Goal: Communication & Community: Participate in discussion

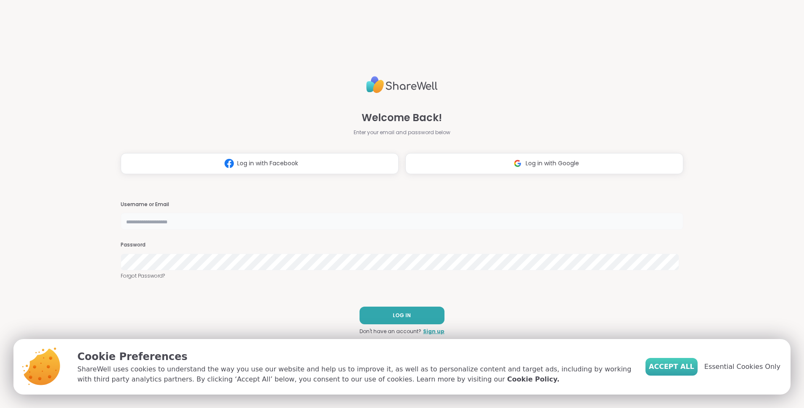
type input "**********"
click at [667, 363] on span "Accept All" at bounding box center [671, 367] width 45 height 10
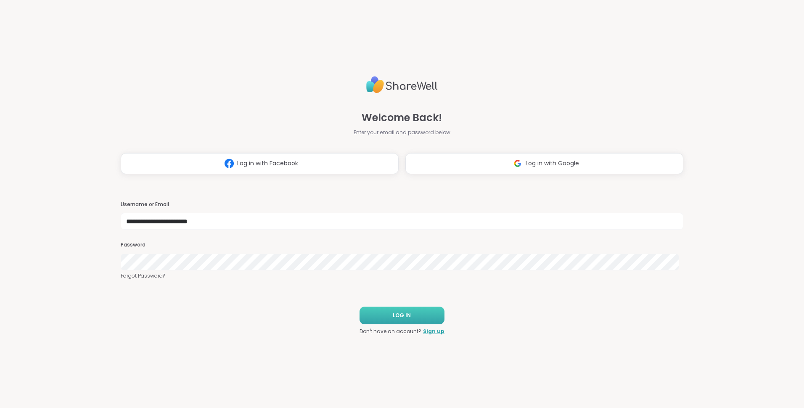
click at [429, 310] on button "LOG IN" at bounding box center [401, 315] width 85 height 18
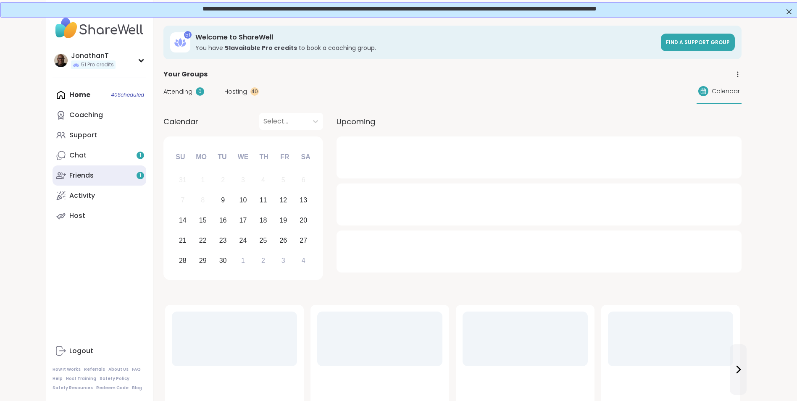
click at [86, 177] on div "Friends 1" at bounding box center [81, 175] width 24 height 9
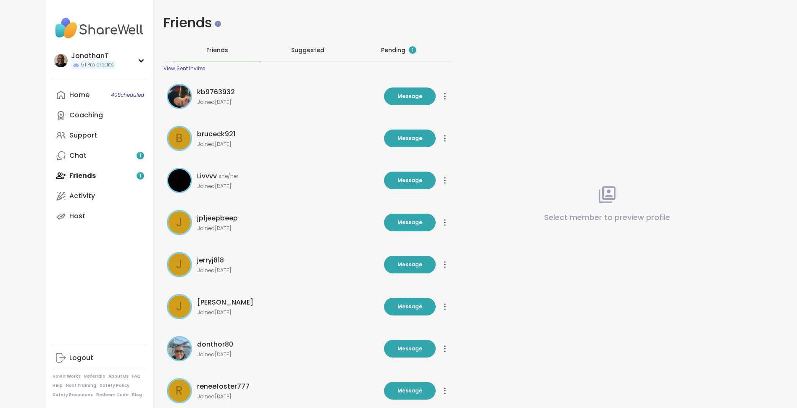
click at [393, 48] on div "Pending 1" at bounding box center [398, 50] width 35 height 8
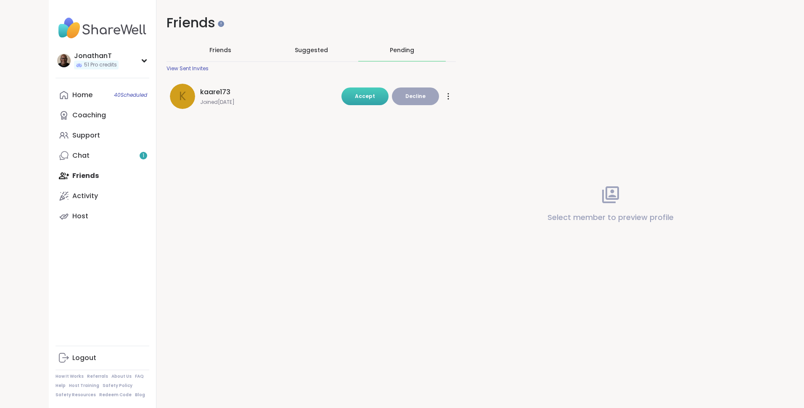
click at [361, 102] on button "Accept" at bounding box center [364, 96] width 47 height 18
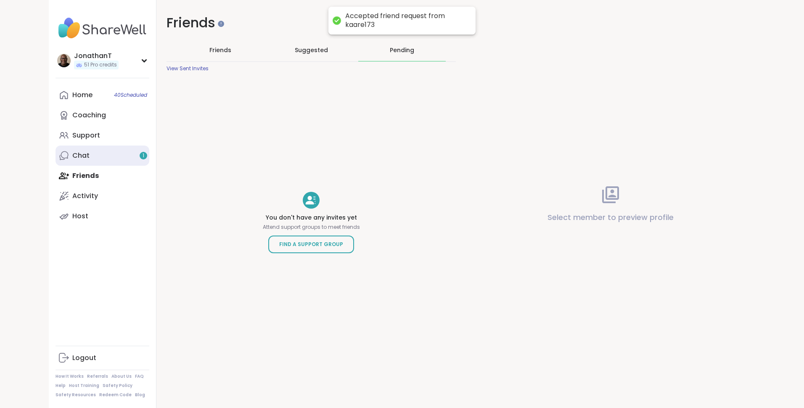
click at [77, 156] on div "Chat 1" at bounding box center [80, 155] width 17 height 9
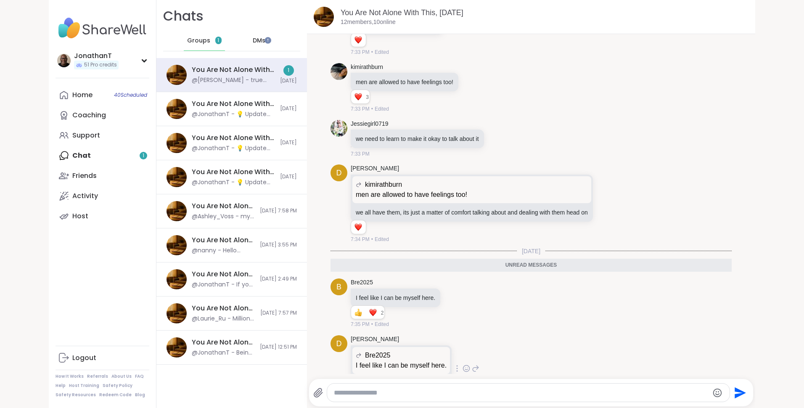
scroll to position [4974, 0]
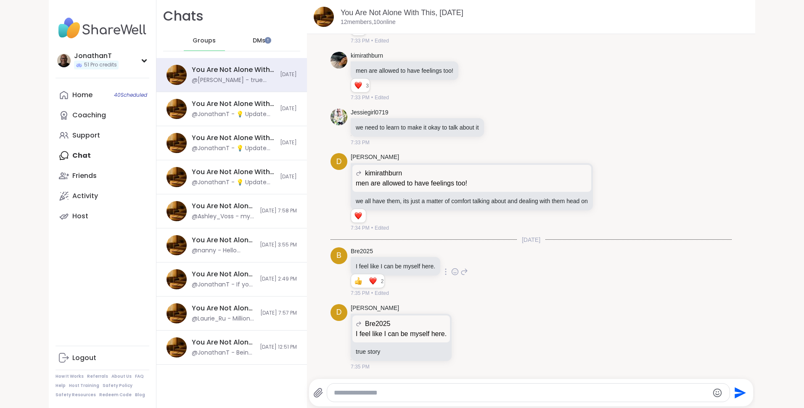
click at [460, 270] on icon at bounding box center [464, 272] width 8 height 10
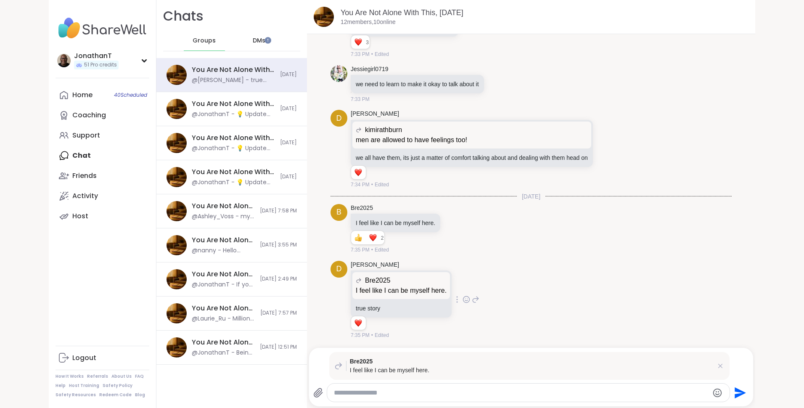
scroll to position [5017, 0]
type textarea "**********"
type textarea "*"
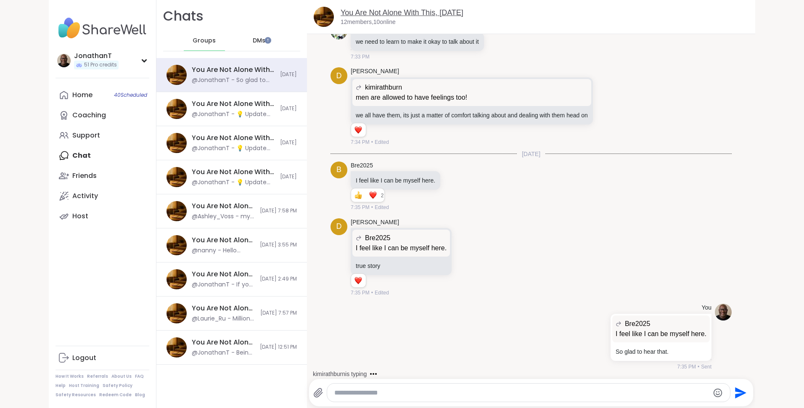
click at [373, 12] on link "You Are Not Alone With This, [DATE]" at bounding box center [402, 12] width 123 height 8
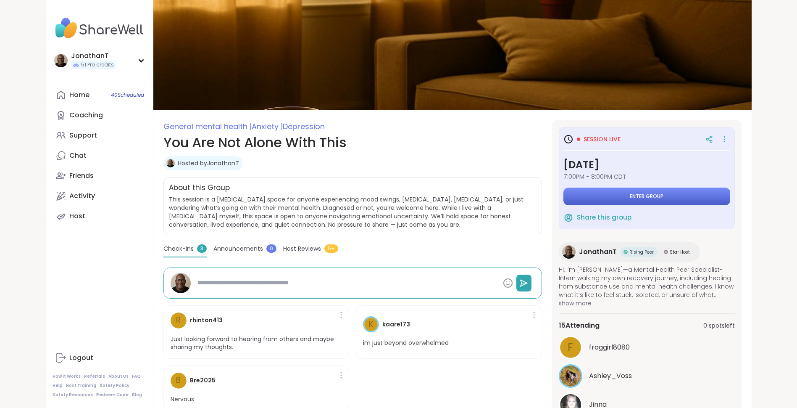
click at [579, 188] on button "Enter group" at bounding box center [647, 196] width 167 height 18
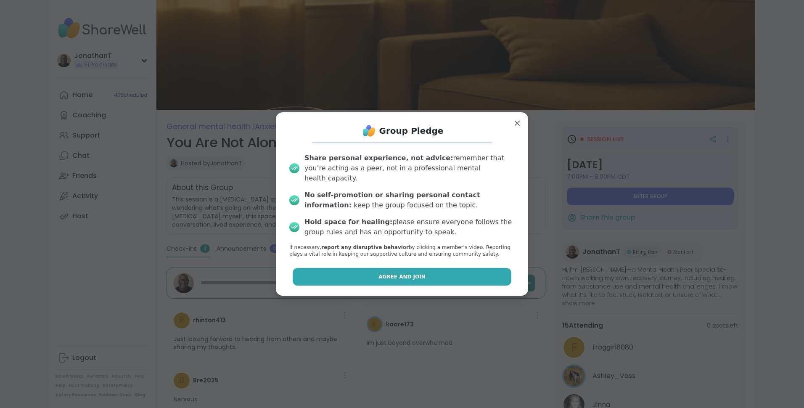
click at [405, 273] on span "Agree and Join" at bounding box center [401, 277] width 47 height 8
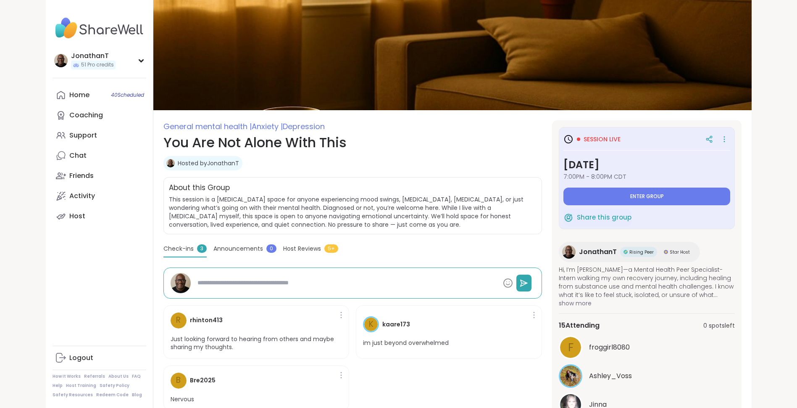
type textarea "*"
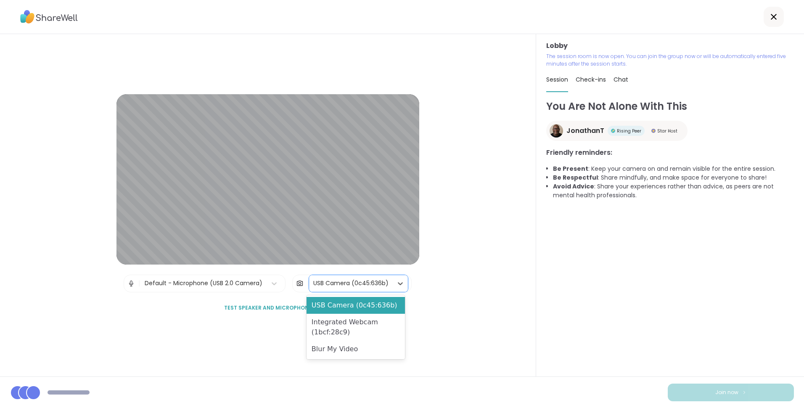
click at [378, 281] on div "USB Camera (0c45:636b)" at bounding box center [350, 283] width 75 height 9
click at [346, 350] on div "Blur My Video" at bounding box center [355, 349] width 98 height 17
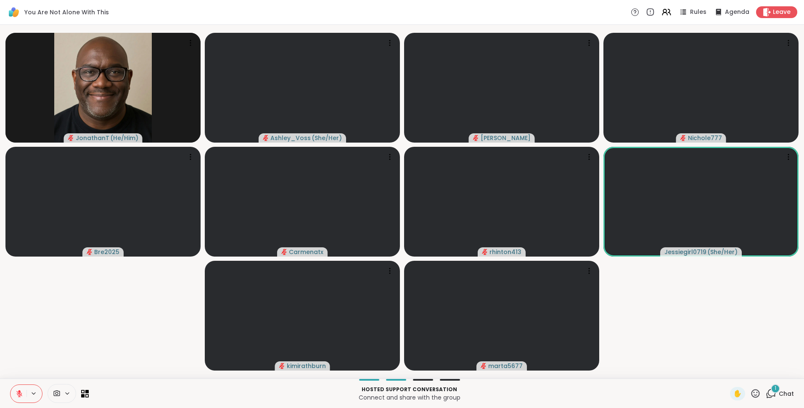
click at [18, 393] on icon at bounding box center [19, 394] width 6 height 6
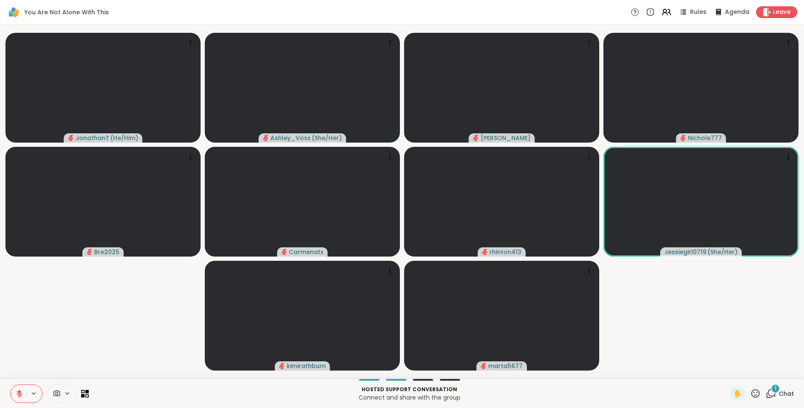
click at [22, 387] on button at bounding box center [19, 394] width 16 height 18
click at [774, 386] on span "1" at bounding box center [775, 388] width 2 height 7
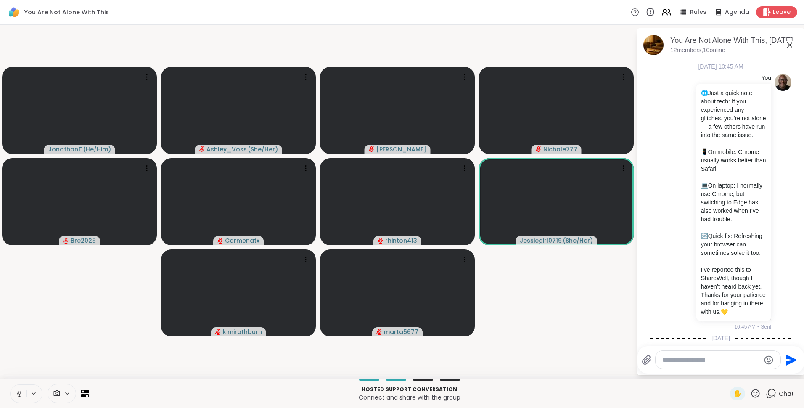
scroll to position [8626, 0]
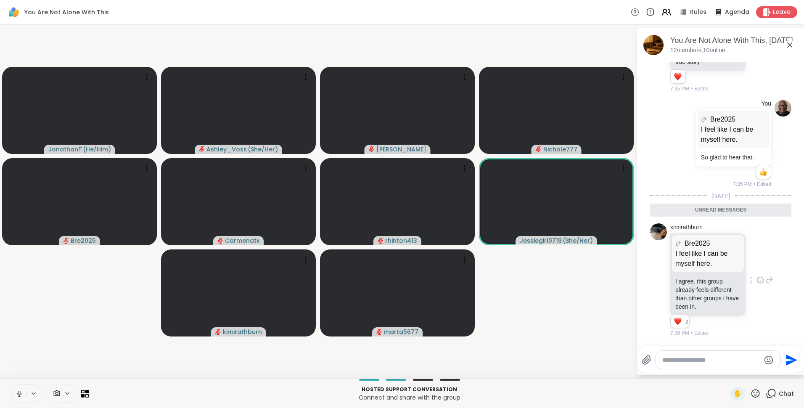
click at [756, 279] on icon at bounding box center [760, 280] width 8 height 8
click at [756, 263] on div "Select Reaction: Heart" at bounding box center [760, 267] width 8 height 8
click at [750, 206] on div "Unread messages" at bounding box center [720, 209] width 141 height 13
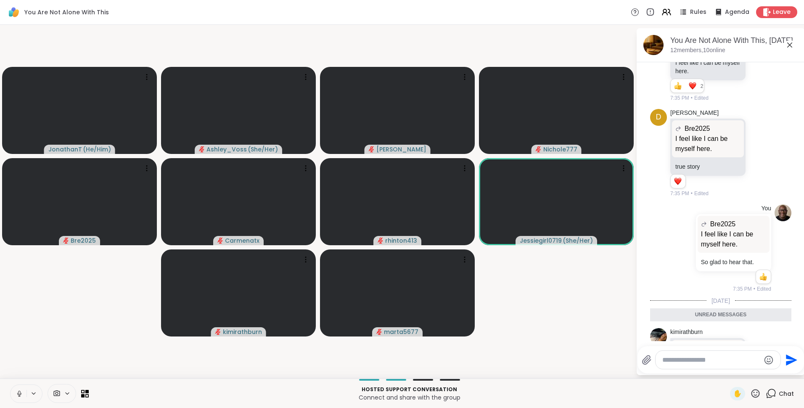
drag, startPoint x: 798, startPoint y: 308, endPoint x: 800, endPoint y: 301, distance: 7.4
click at [800, 301] on html "You Are Not Alone With This Rules Agenda Leave JonathanT ( He/Him ) Ashley_Voss…" at bounding box center [402, 204] width 804 height 408
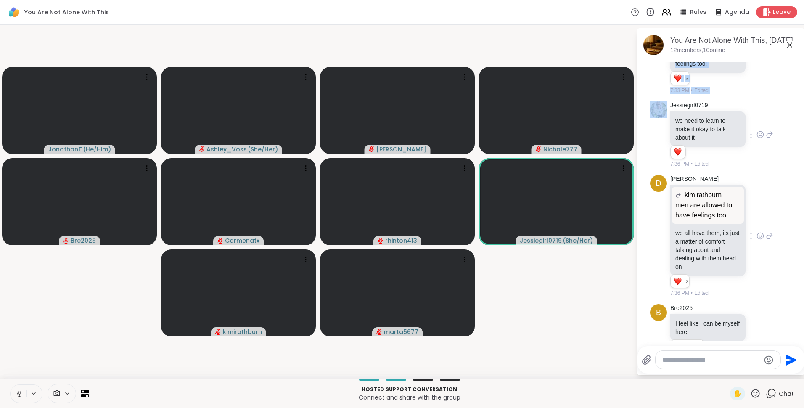
scroll to position [7687, 0]
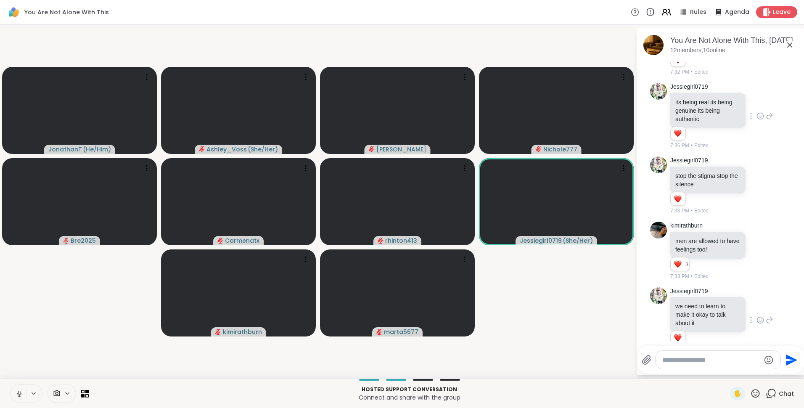
scroll to position [7542, 0]
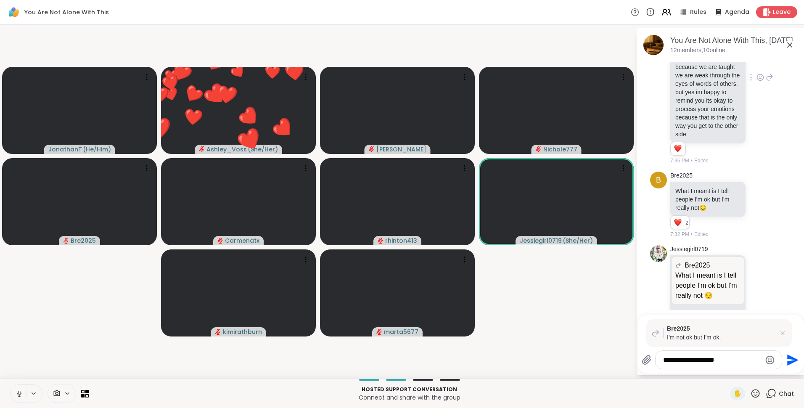
type textarea "**********"
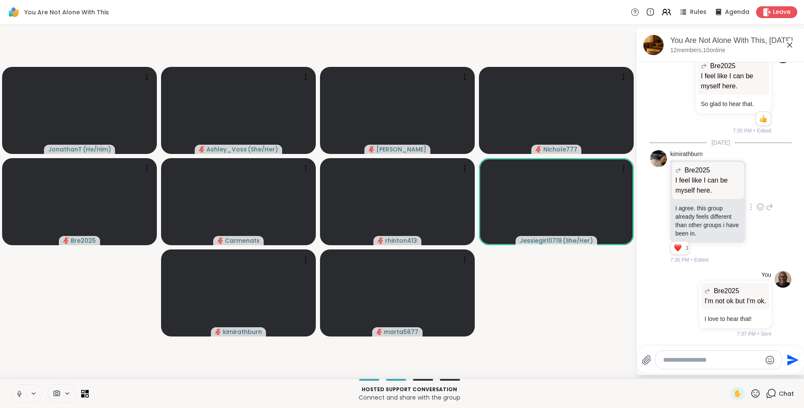
scroll to position [8153, 0]
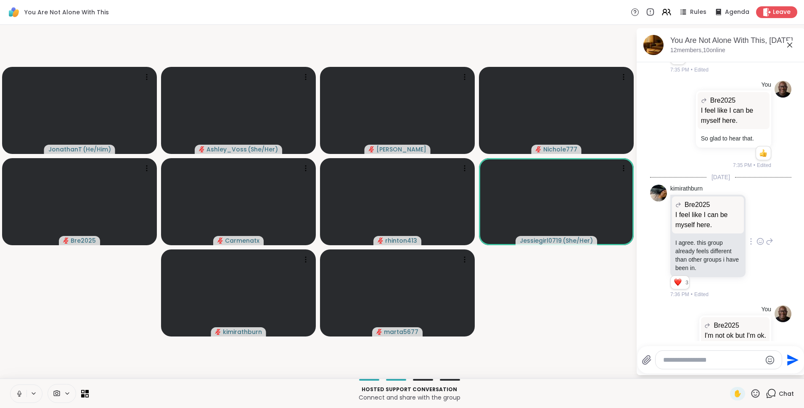
type textarea "**********"
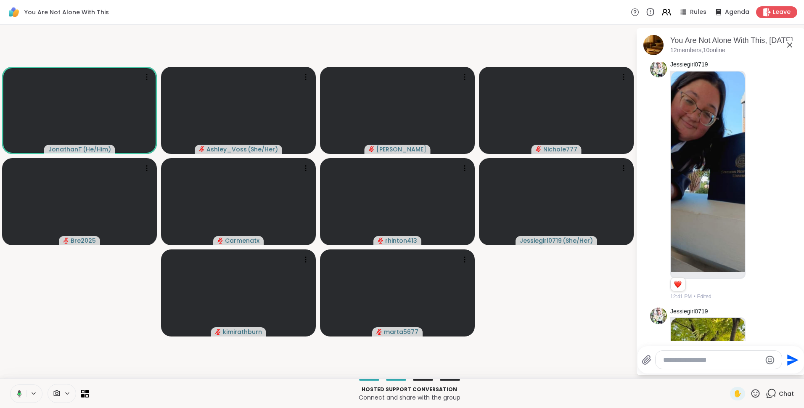
scroll to position [1789, 0]
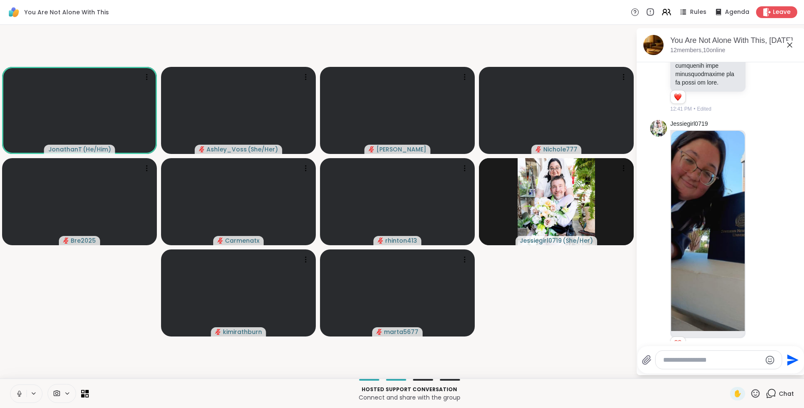
click at [790, 43] on icon at bounding box center [789, 45] width 10 height 10
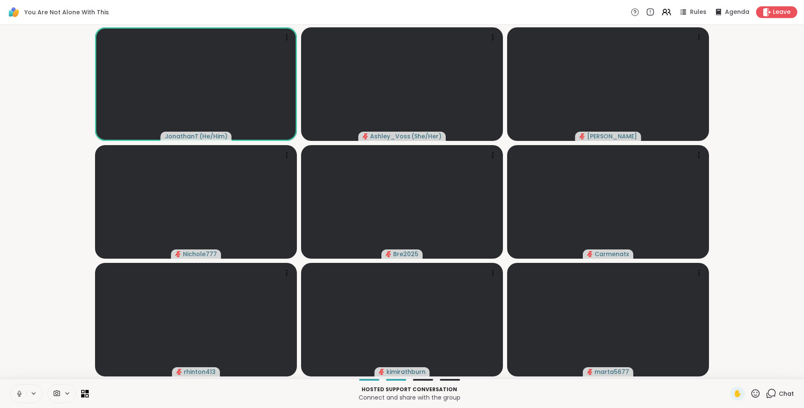
click at [768, 394] on icon at bounding box center [771, 393] width 11 height 11
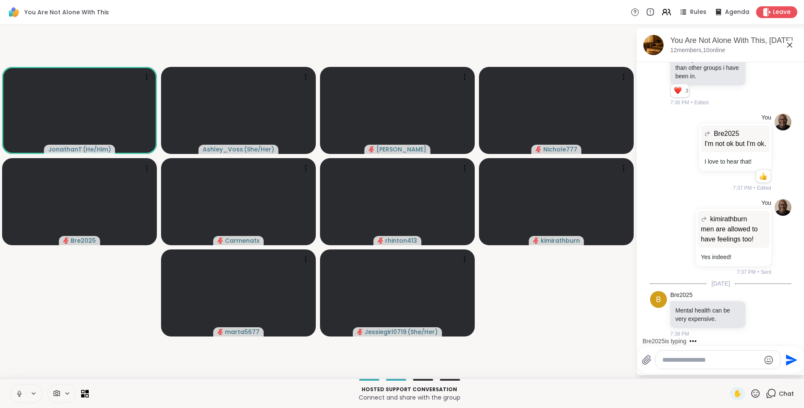
scroll to position [8896, 0]
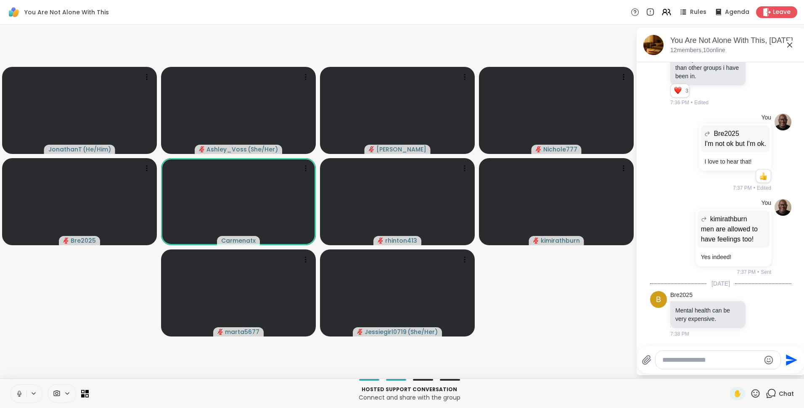
click at [789, 45] on icon at bounding box center [789, 44] width 5 height 5
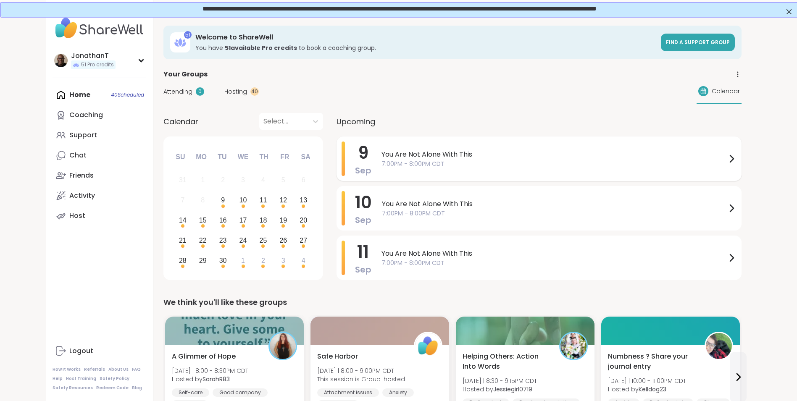
click at [392, 161] on span "7:00PM - 8:00PM CDT" at bounding box center [554, 164] width 345 height 9
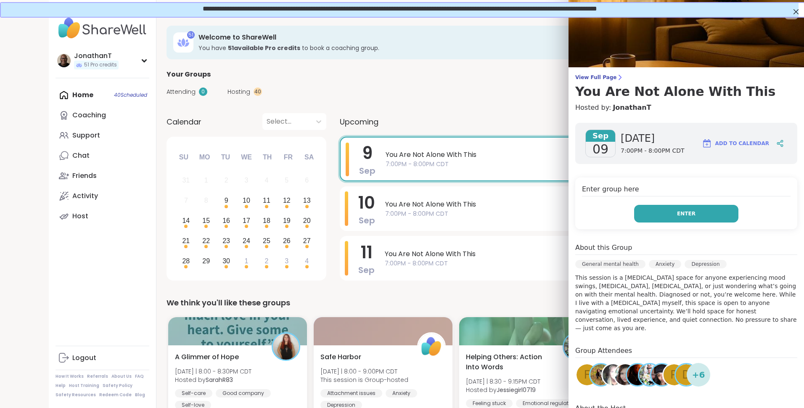
click at [637, 213] on button "Enter" at bounding box center [686, 214] width 104 height 18
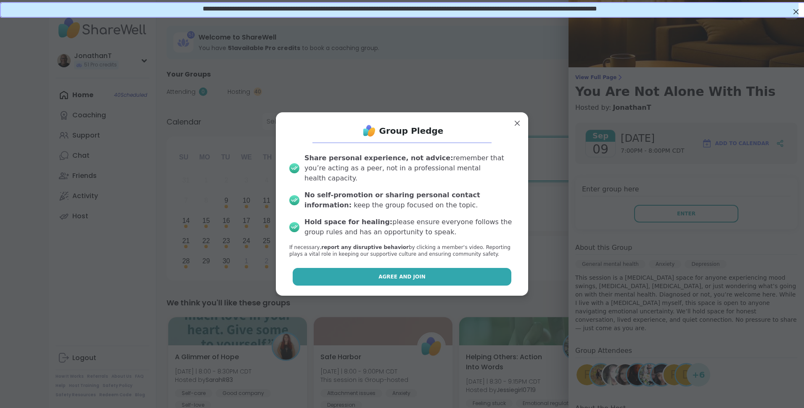
click at [430, 272] on button "Agree and Join" at bounding box center [402, 277] width 219 height 18
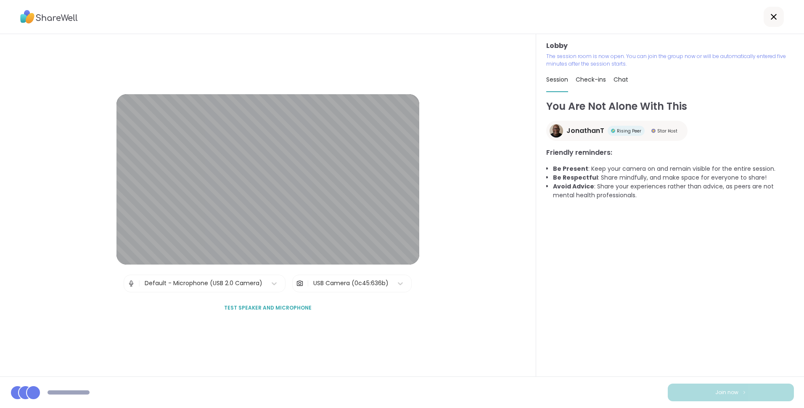
click at [335, 283] on div "USB Camera (0c45:636b)" at bounding box center [350, 283] width 75 height 9
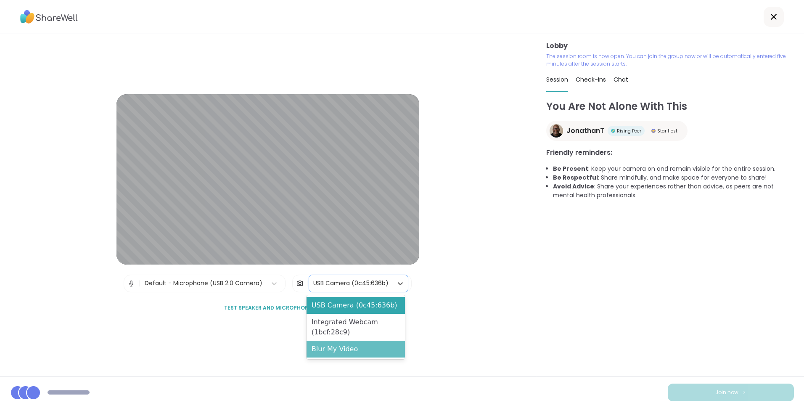
click at [347, 355] on div "Blur My Video" at bounding box center [355, 349] width 98 height 17
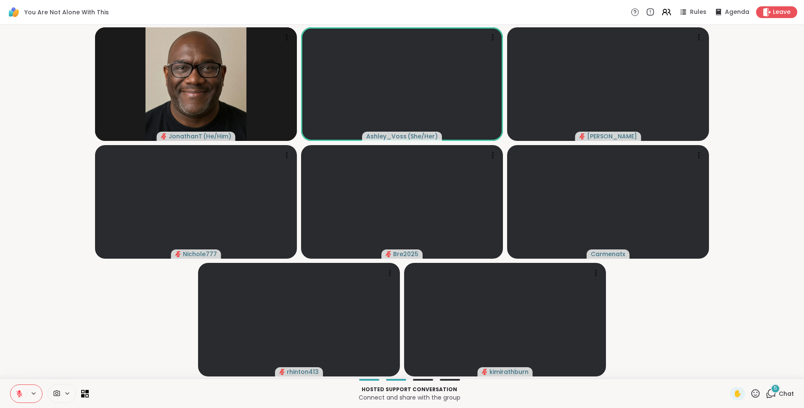
click at [19, 393] on icon at bounding box center [19, 394] width 6 height 6
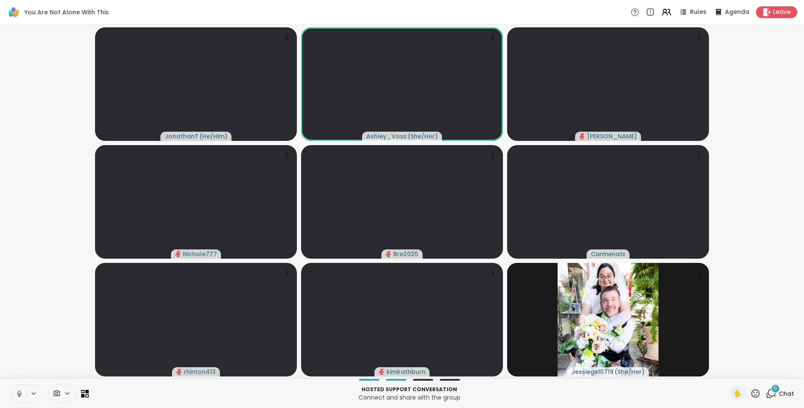
click at [764, 385] on div "Hosted support conversation Connect and share with the group ✋ 5 Chat" at bounding box center [402, 392] width 804 height 29
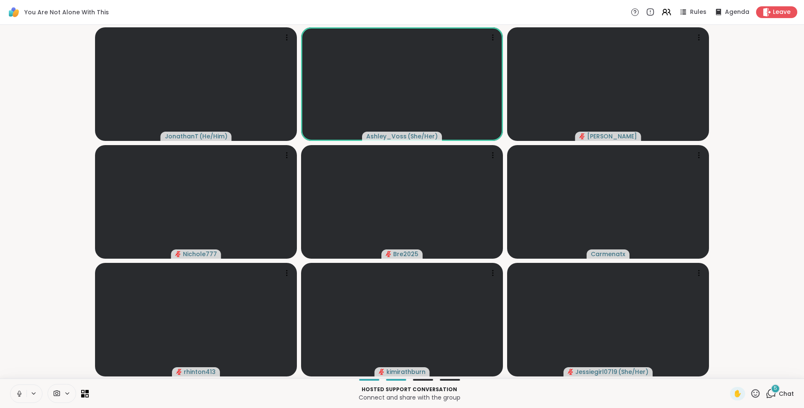
click at [774, 388] on span "5" at bounding box center [775, 388] width 3 height 7
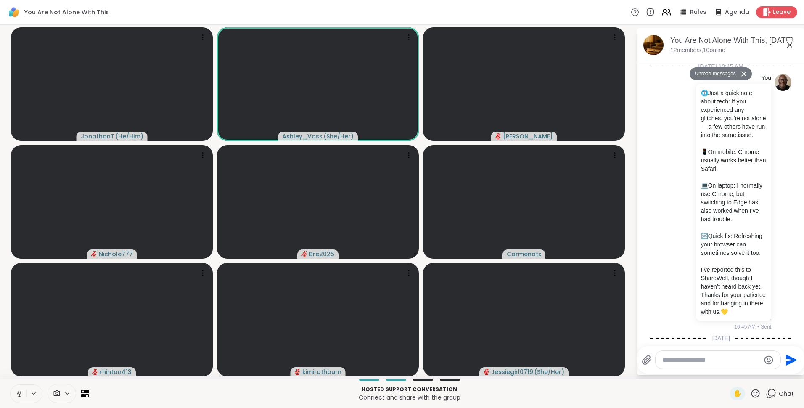
scroll to position [9733, 0]
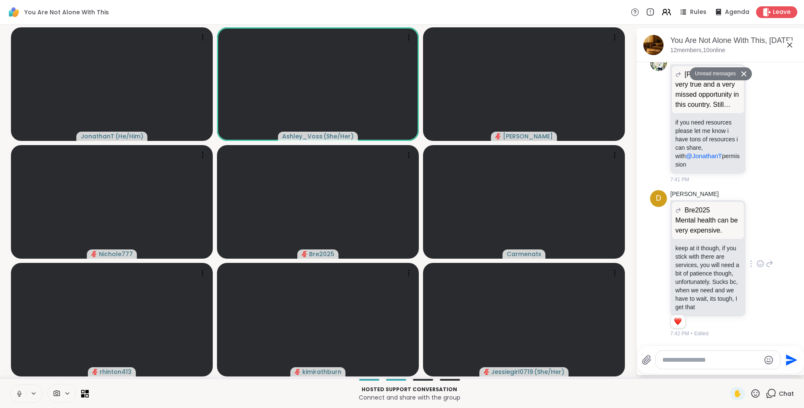
click at [756, 259] on icon at bounding box center [760, 263] width 8 height 8
click at [756, 246] on div "Select Reaction: Heart" at bounding box center [760, 250] width 8 height 8
click at [766, 124] on icon at bounding box center [770, 119] width 8 height 10
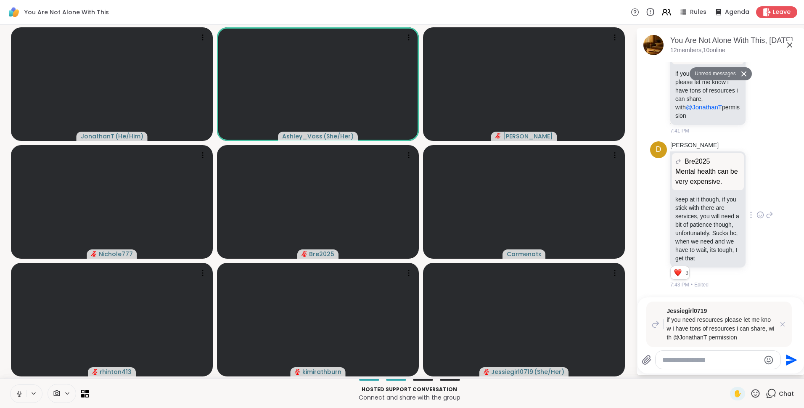
scroll to position [9782, 0]
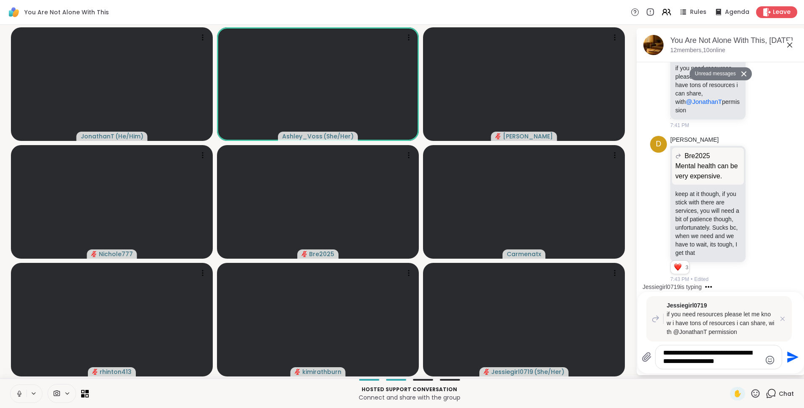
type textarea "**********"
click at [790, 357] on icon "Send" at bounding box center [791, 356] width 13 height 13
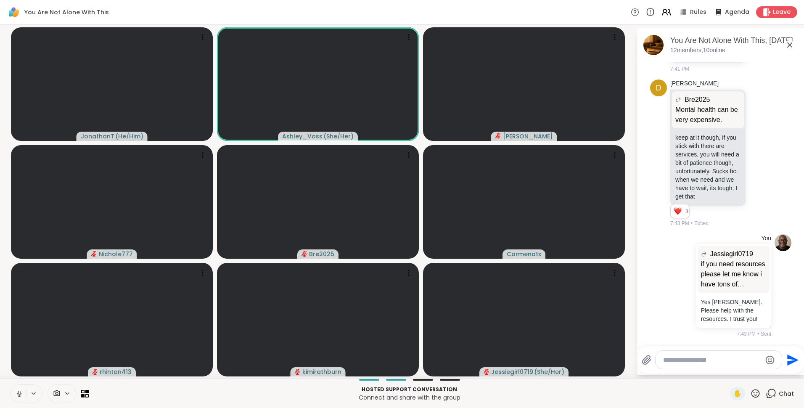
scroll to position [9824, 0]
click at [687, 289] on div at bounding box center [690, 285] width 8 height 10
click at [697, 298] on icon at bounding box center [700, 297] width 8 height 8
type textarea "**********"
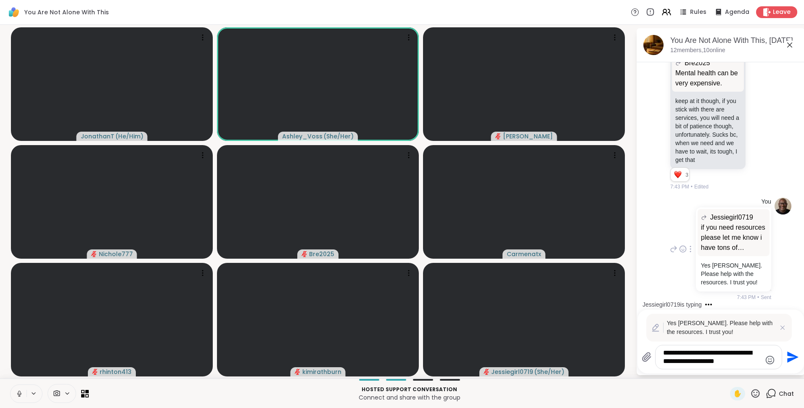
scroll to position [9860, 0]
click at [732, 363] on textarea "**********" at bounding box center [712, 356] width 98 height 17
click at [770, 360] on icon "Emoji picker" at bounding box center [770, 359] width 9 height 9
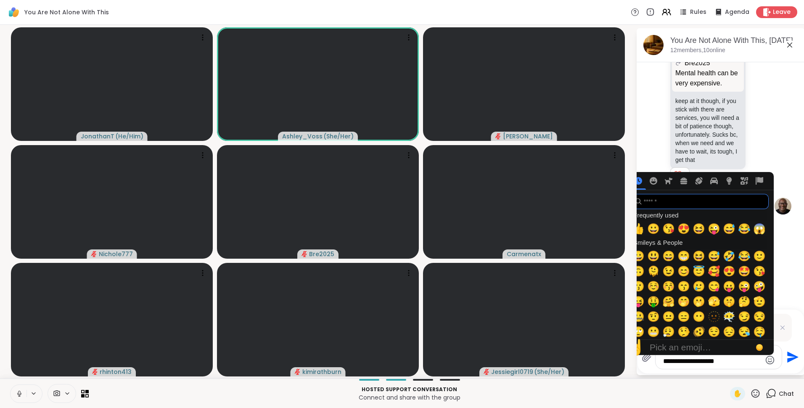
click at [702, 195] on input "search" at bounding box center [700, 201] width 138 height 15
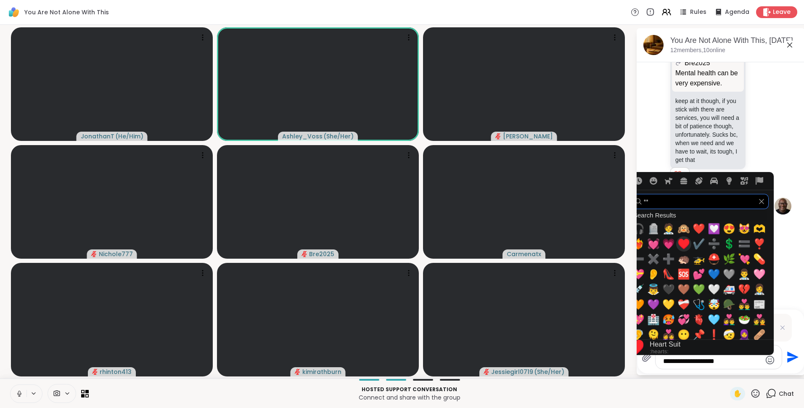
type input "**"
click at [683, 244] on span "♥️" at bounding box center [683, 244] width 13 height 12
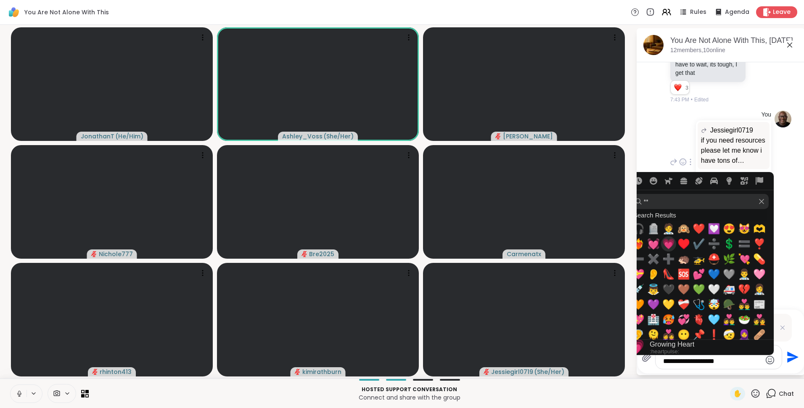
click at [671, 240] on span "💗" at bounding box center [668, 244] width 13 height 12
click at [765, 199] on input "**" at bounding box center [700, 201] width 138 height 15
click at [760, 200] on icon "Clear" at bounding box center [761, 201] width 6 height 6
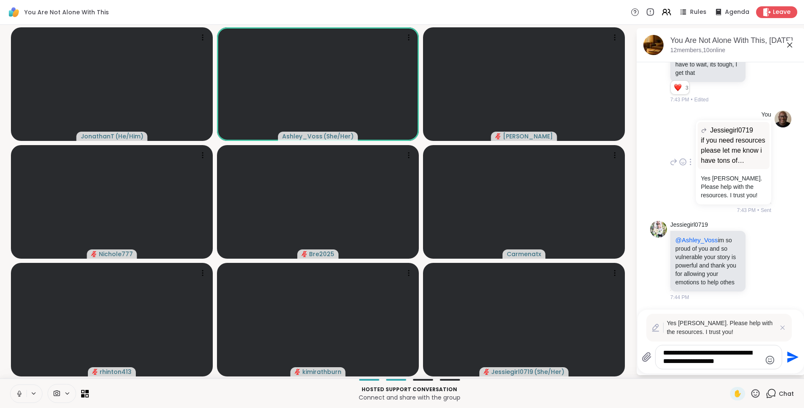
click at [790, 358] on icon "Send" at bounding box center [792, 356] width 11 height 11
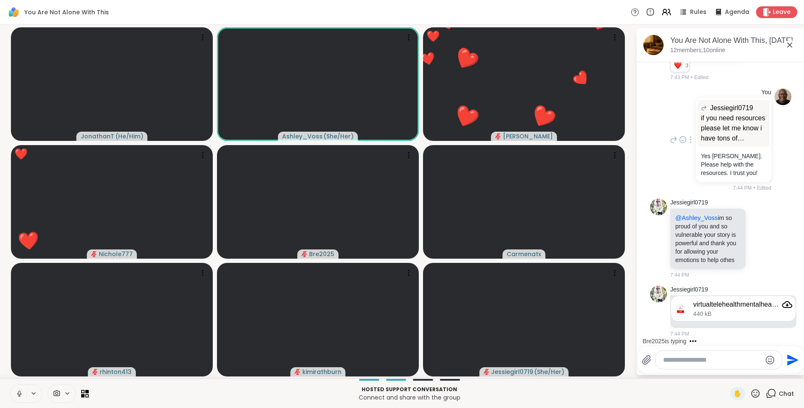
scroll to position [9978, 0]
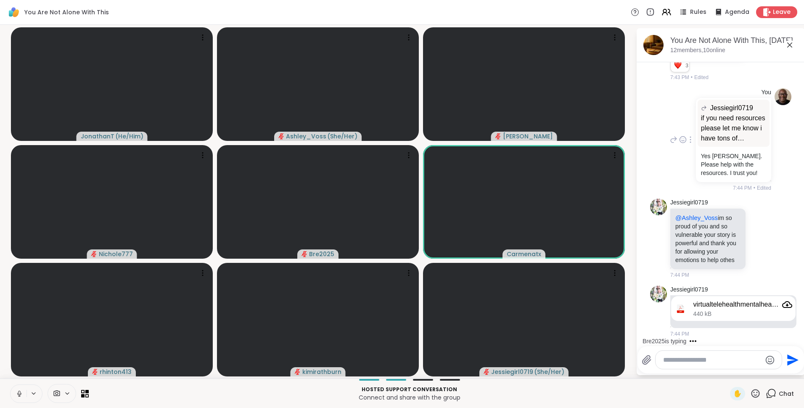
click at [789, 42] on icon at bounding box center [789, 45] width 10 height 10
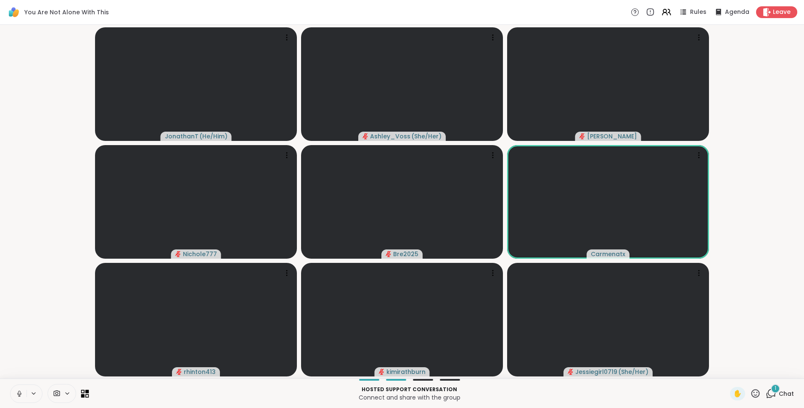
click at [82, 390] on icon at bounding box center [83, 391] width 4 height 4
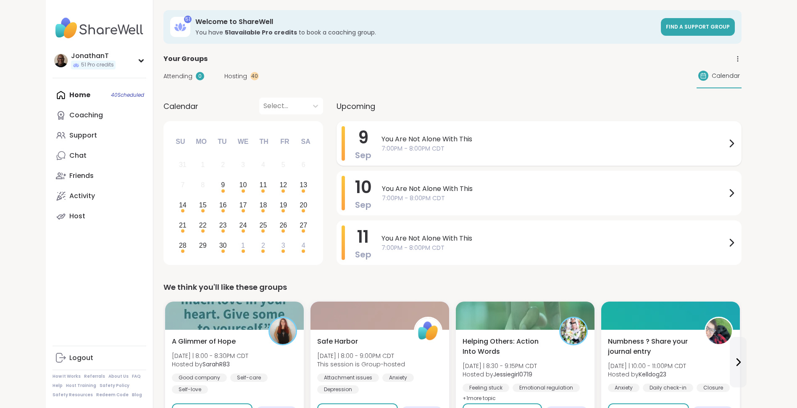
click at [380, 145] on div "[DATE] You Are Not Alone With This 7:00PM - 8:00PM CDT" at bounding box center [539, 143] width 405 height 45
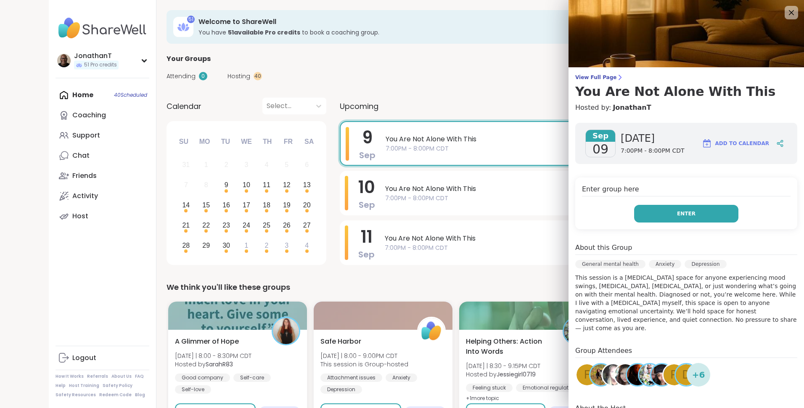
click at [663, 218] on button "Enter" at bounding box center [686, 214] width 104 height 18
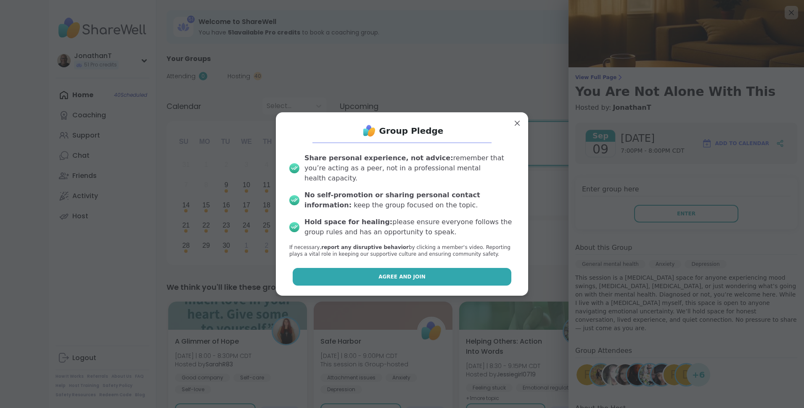
click at [471, 271] on button "Agree and Join" at bounding box center [402, 277] width 219 height 18
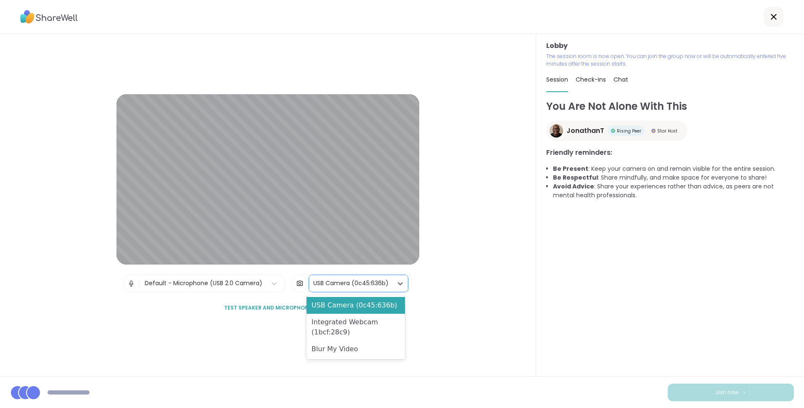
click at [350, 278] on div "USB Camera (0c45:636b)" at bounding box center [351, 283] width 84 height 17
click at [338, 354] on div "Blur My Video" at bounding box center [355, 349] width 98 height 17
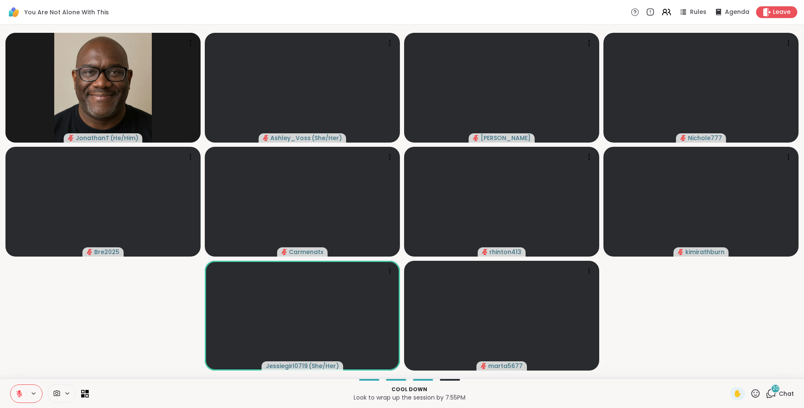
click at [20, 391] on icon at bounding box center [19, 391] width 3 height 3
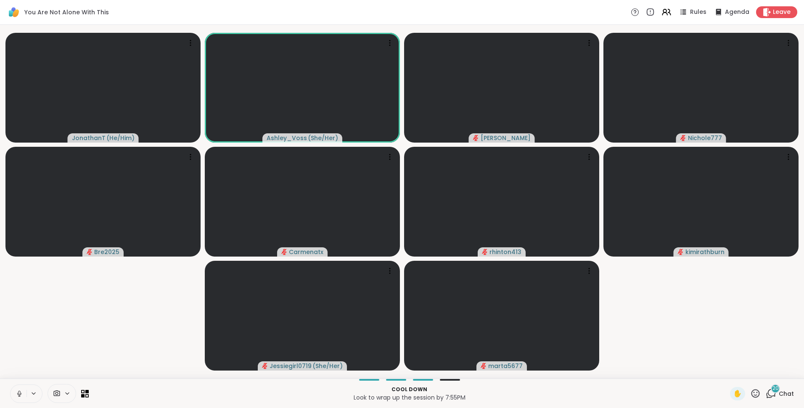
click at [772, 389] on span "20" at bounding box center [775, 388] width 6 height 7
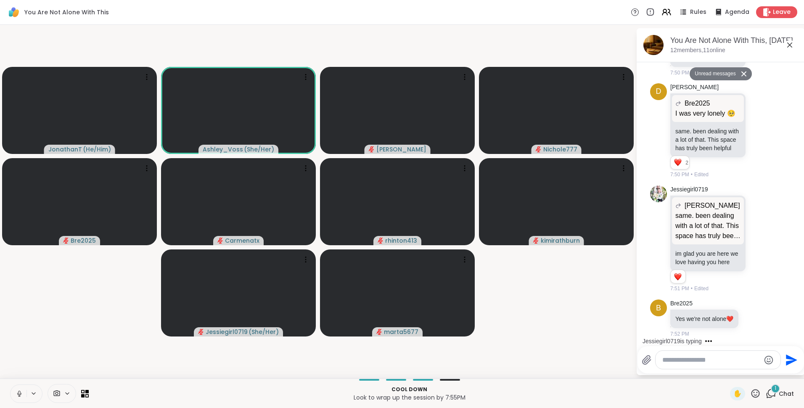
scroll to position [11519, 0]
click at [750, 314] on icon at bounding box center [753, 318] width 8 height 8
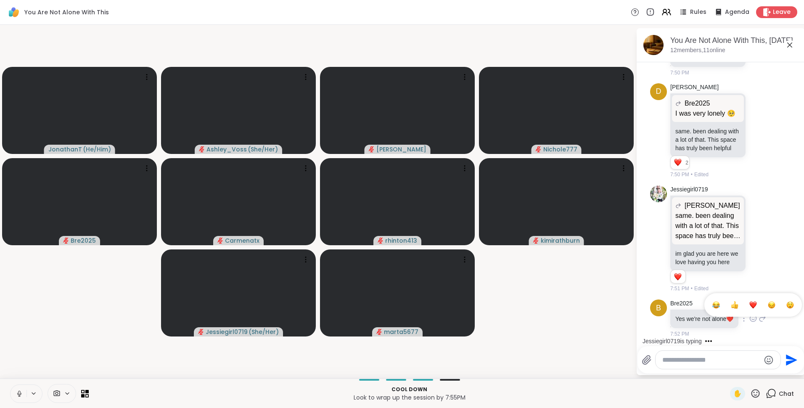
click at [751, 301] on span "Select Reaction: Heart" at bounding box center [753, 305] width 8 height 8
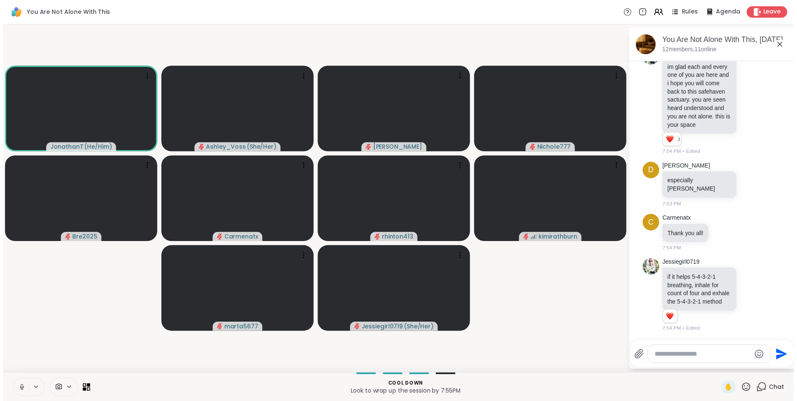
scroll to position [11835, 0]
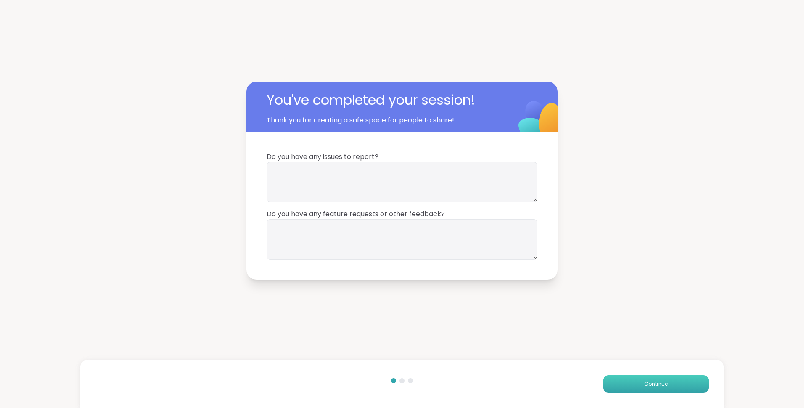
click at [620, 385] on button "Continue" at bounding box center [655, 384] width 105 height 18
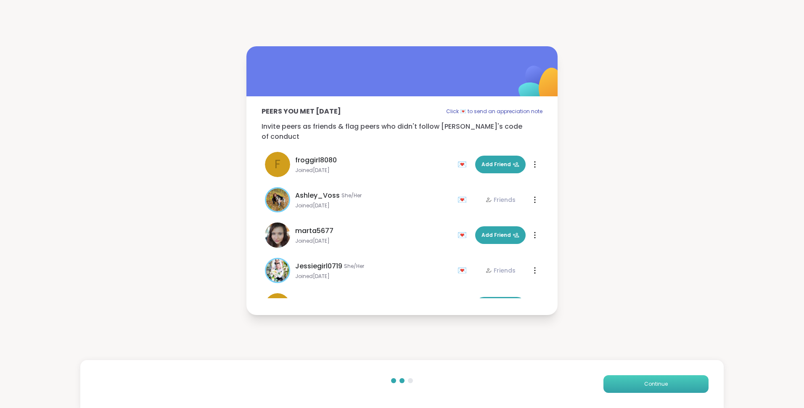
click at [620, 385] on button "Continue" at bounding box center [655, 384] width 105 height 18
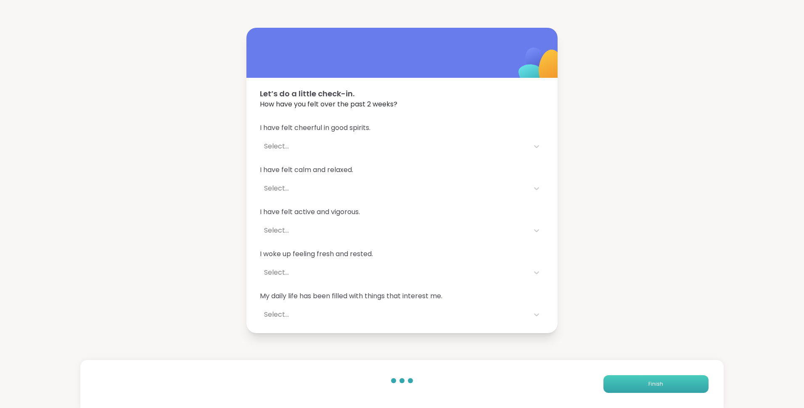
click at [620, 385] on button "Finish" at bounding box center [655, 384] width 105 height 18
